Goal: Navigation & Orientation: Find specific page/section

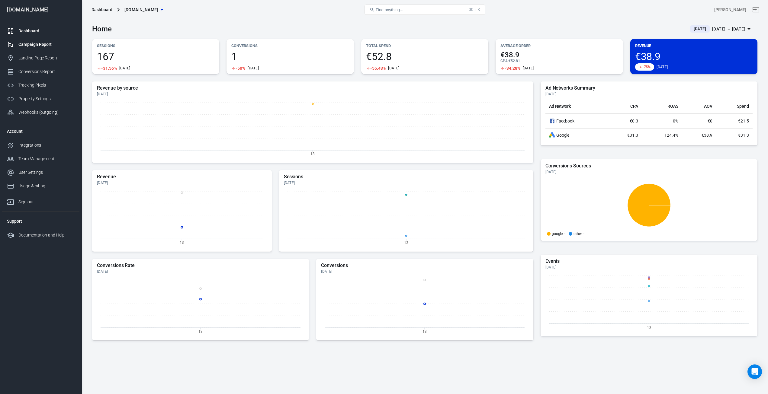
click at [29, 46] on div "Campaign Report" at bounding box center [46, 44] width 56 height 6
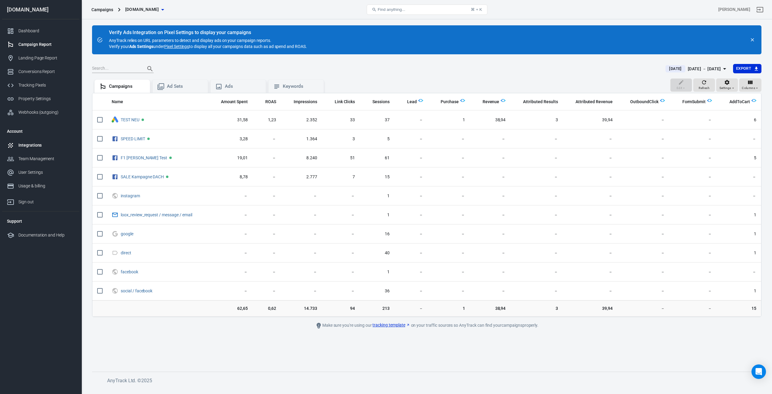
click at [27, 145] on div "Integrations" at bounding box center [46, 145] width 56 height 6
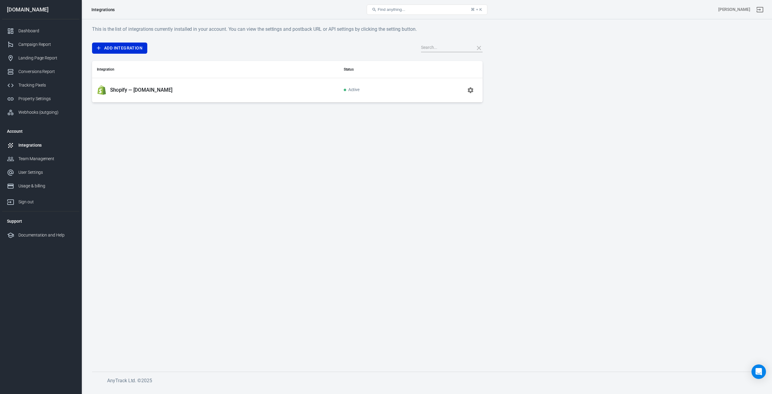
click at [184, 92] on div "Shopify — drive-fast.de" at bounding box center [215, 90] width 237 height 10
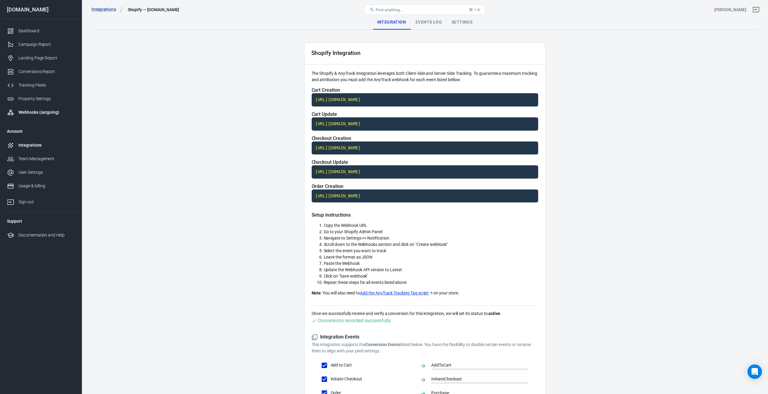
click at [22, 111] on div "Webhooks (outgoing)" at bounding box center [46, 112] width 56 height 6
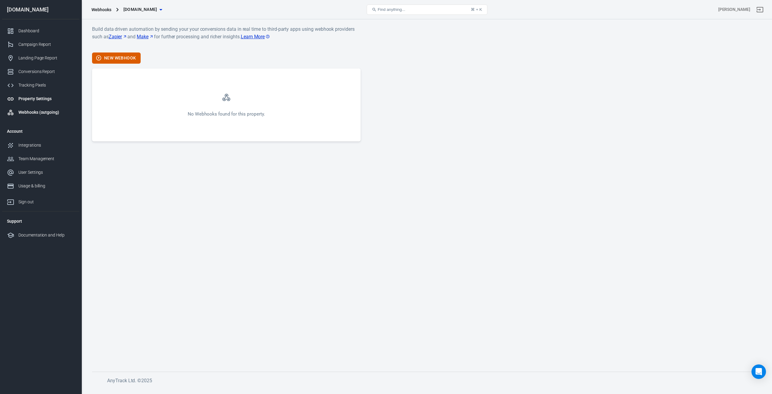
click at [26, 98] on div "Property Settings" at bounding box center [46, 99] width 56 height 6
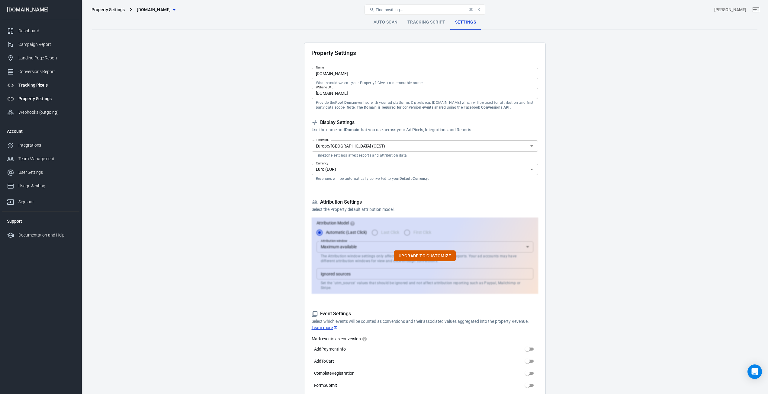
click at [27, 86] on div "Tracking Pixels" at bounding box center [46, 85] width 56 height 6
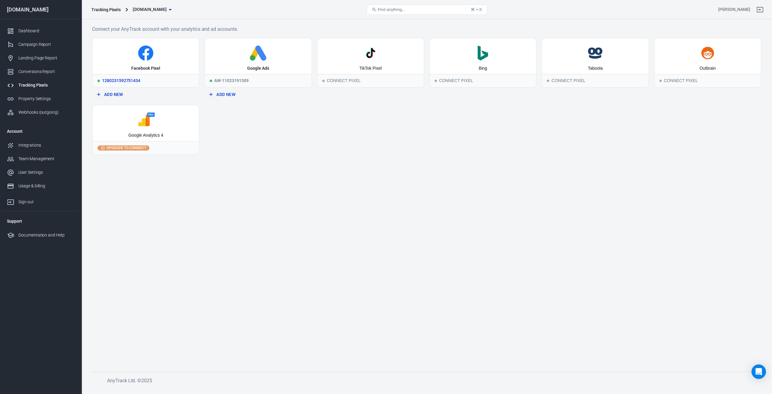
click at [143, 60] on icon at bounding box center [145, 53] width 15 height 15
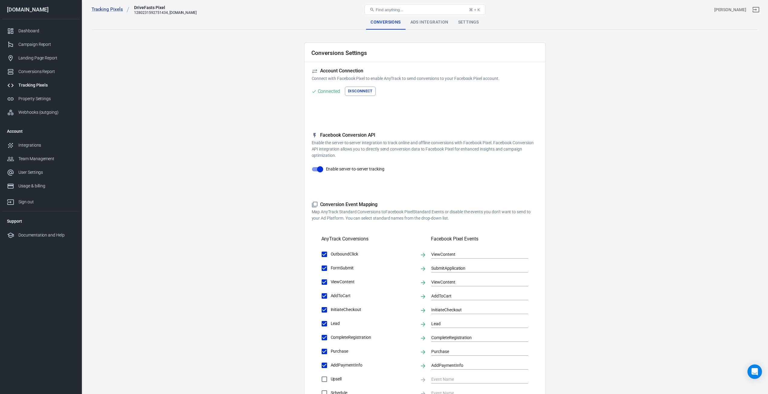
click at [439, 21] on div "Ads Integration" at bounding box center [430, 22] width 48 height 14
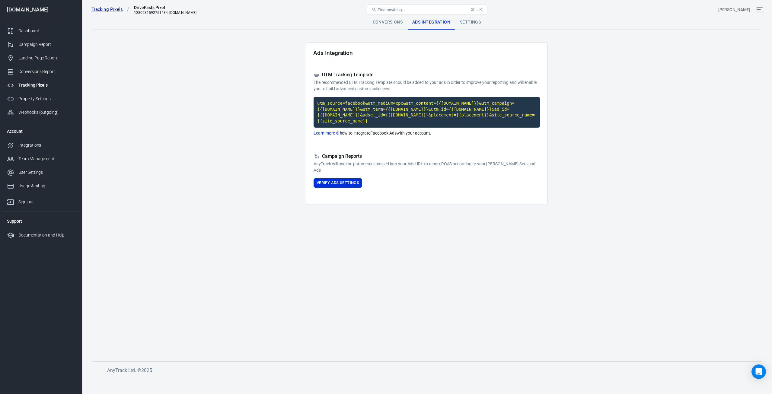
click at [470, 17] on div "Find anything... ⌘ + K" at bounding box center [427, 9] width 224 height 14
click at [467, 24] on div "Settings" at bounding box center [470, 22] width 30 height 14
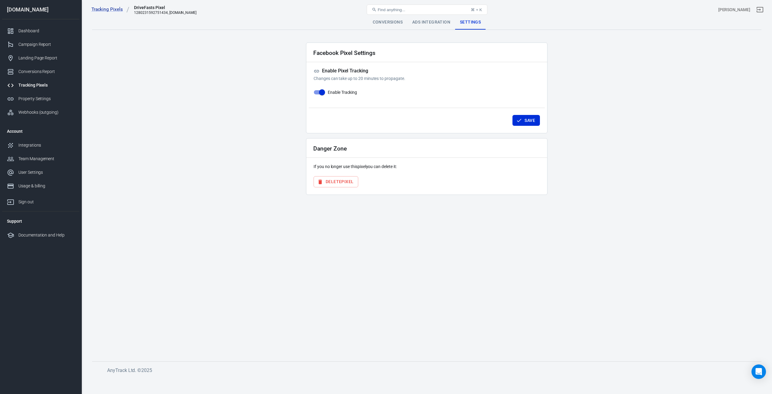
click at [436, 21] on div "Ads Integration" at bounding box center [432, 22] width 48 height 14
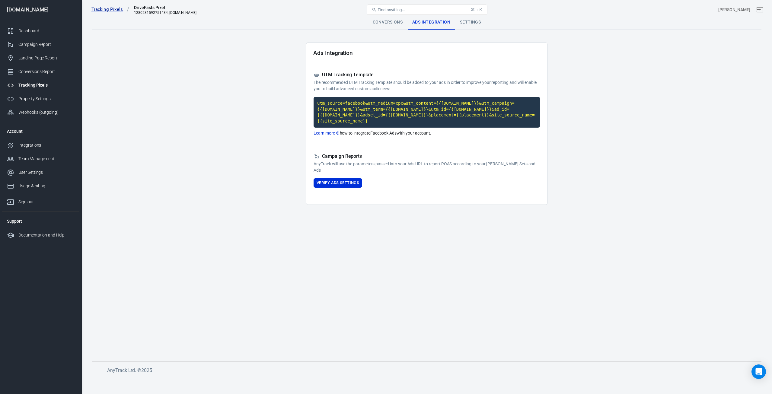
click at [325, 130] on link "Learn more" at bounding box center [327, 133] width 26 height 6
click at [406, 111] on code "utm_source=facebook&utm_medium=cpc&utm_content={{adset.name}}&utm_campaign={{ca…" at bounding box center [427, 112] width 226 height 31
click at [404, 111] on code "utm_source=facebook&utm_medium=cpc&utm_content={{adset.name}}&utm_campaign={{ca…" at bounding box center [427, 112] width 226 height 31
click at [36, 34] on link "Dashboard" at bounding box center [40, 31] width 77 height 14
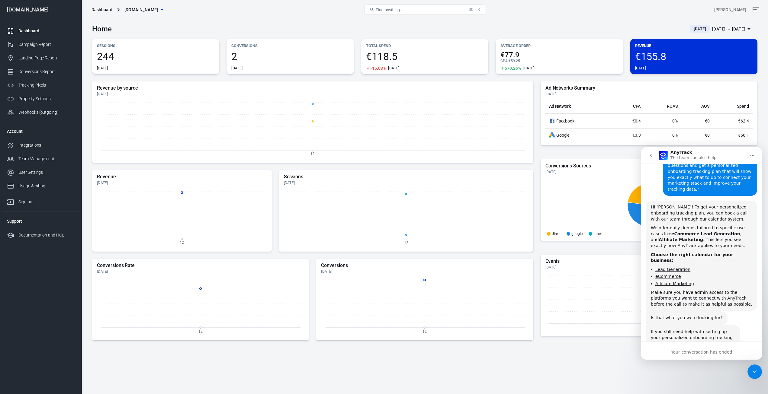
scroll to position [308, 0]
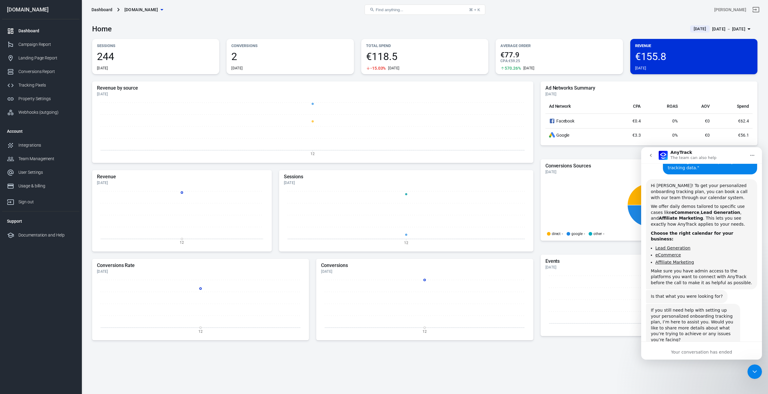
click at [753, 373] on icon "Close Intercom Messenger" at bounding box center [754, 371] width 7 height 7
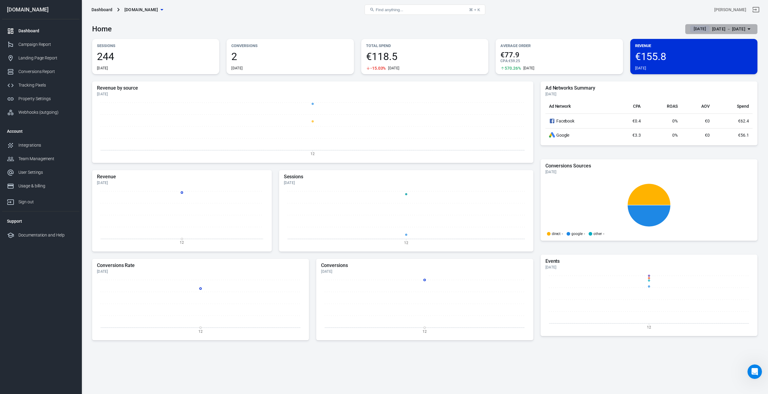
click at [691, 29] on span "[DATE]" at bounding box center [699, 29] width 17 height 6
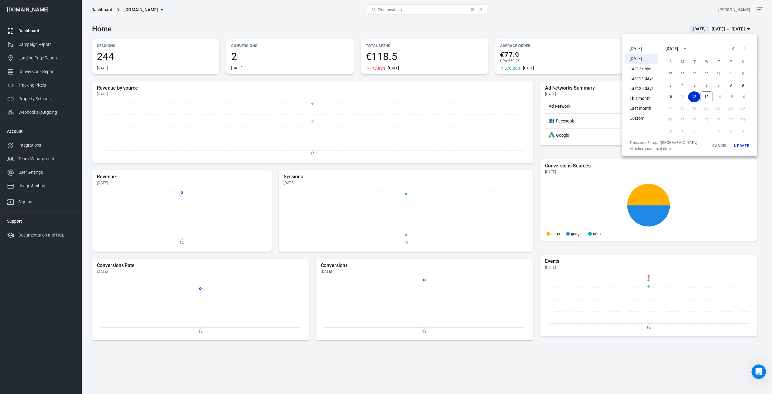
click at [636, 50] on li "[DATE]" at bounding box center [642, 49] width 34 height 10
click at [736, 145] on button "Update" at bounding box center [741, 145] width 19 height 11
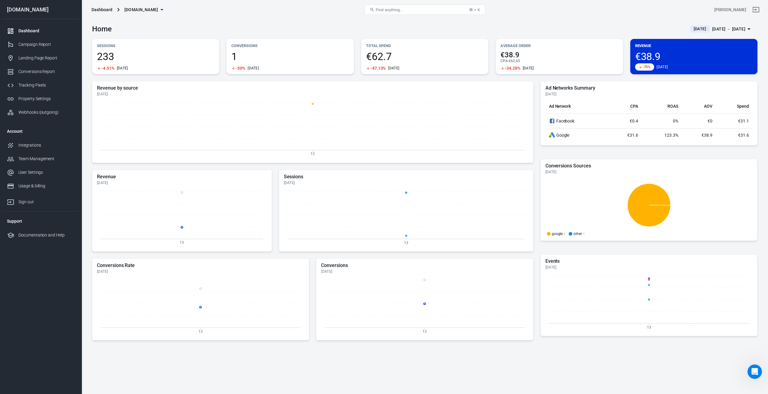
click at [291, 27] on div "Home [DATE] [DATE] － [DATE]" at bounding box center [424, 26] width 665 height 15
